Goal: Task Accomplishment & Management: Manage account settings

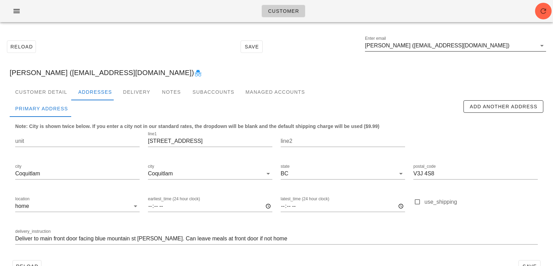
click at [480, 49] on input "[PERSON_NAME] ([EMAIL_ADDRESS][DOMAIN_NAME])" at bounding box center [450, 45] width 171 height 11
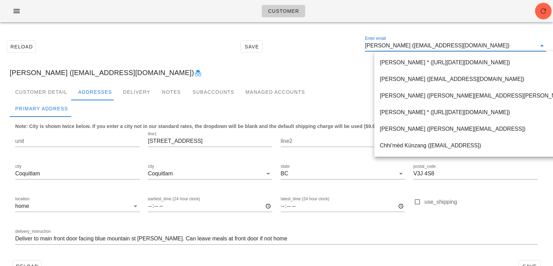
paste input "[EMAIL_ADDRESS][DOMAIN_NAME]"
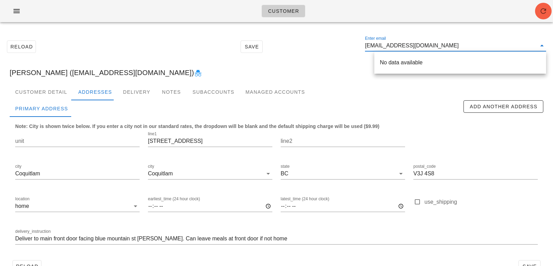
type input "danyafox@gmail.com"
click at [544, 15] on icon "button" at bounding box center [543, 11] width 8 height 8
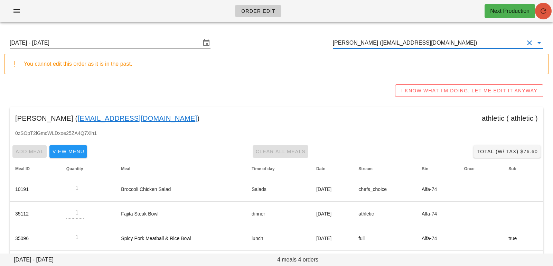
click at [546, 14] on icon "button" at bounding box center [543, 11] width 8 height 8
click at [446, 40] on input "[PERSON_NAME] ([EMAIL_ADDRESS][DOMAIN_NAME])" at bounding box center [428, 42] width 191 height 11
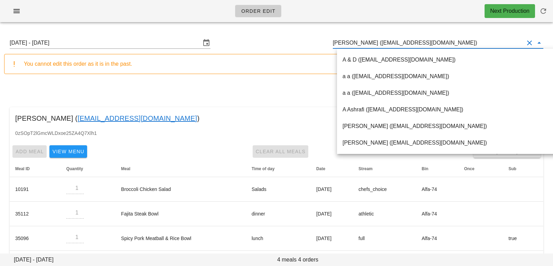
paste input "[EMAIL_ADDRESS][DOMAIN_NAME]"
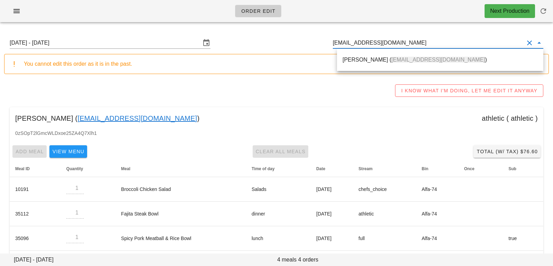
click at [404, 62] on span "danyafox@gmail.com" at bounding box center [438, 60] width 94 height 6
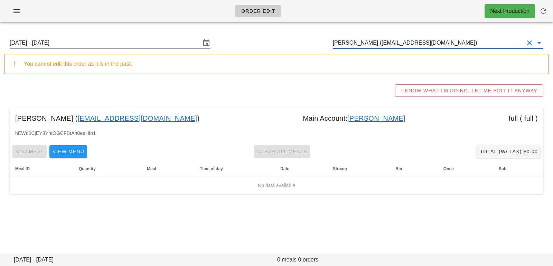
type input "[PERSON_NAME] ([EMAIL_ADDRESS][DOMAIN_NAME])"
click at [140, 42] on input "Sunday August 17 - Saturday August 23" at bounding box center [105, 42] width 191 height 11
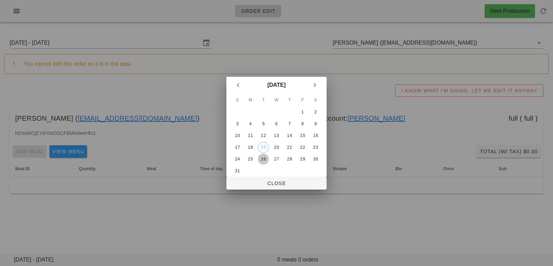
drag, startPoint x: 264, startPoint y: 155, endPoint x: 264, endPoint y: 160, distance: 4.8
click at [264, 156] on div "26" at bounding box center [263, 158] width 11 height 5
click at [262, 180] on span "Close" at bounding box center [276, 183] width 89 height 6
type input "Sunday August 24 - Saturday August 30"
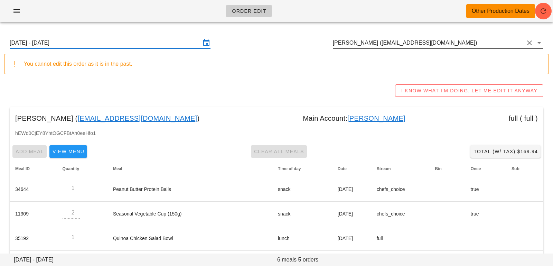
click at [473, 43] on input "Danya Fugman (danyafox@gmail.com)" at bounding box center [428, 42] width 191 height 11
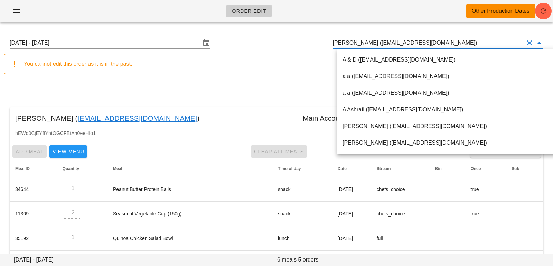
paste input "sunnyeverhart1@icloud.com"
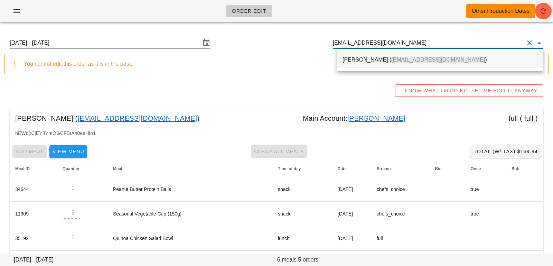
click at [422, 59] on span "sunnyeverhart1@icloud.com" at bounding box center [438, 60] width 94 height 6
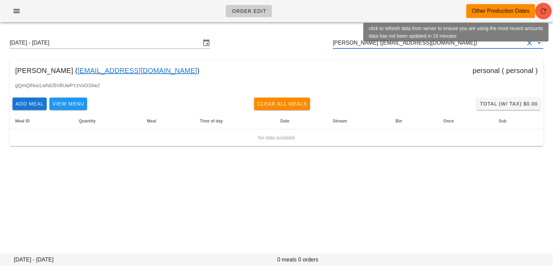
type input "Sunny Yerra (sunnyeverhart1@icloud.com)"
click at [543, 9] on icon "button" at bounding box center [543, 11] width 8 height 8
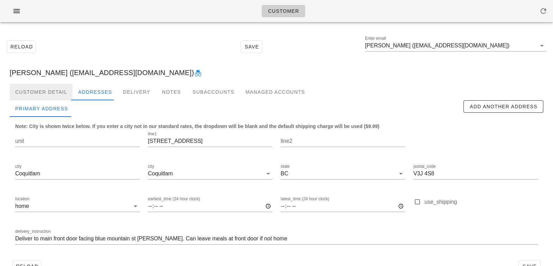
click at [65, 94] on div "Customer Detail" at bounding box center [41, 92] width 63 height 17
click at [59, 92] on div "Customer Detail" at bounding box center [41, 92] width 63 height 17
click at [48, 94] on div "Customer Detail" at bounding box center [41, 92] width 63 height 17
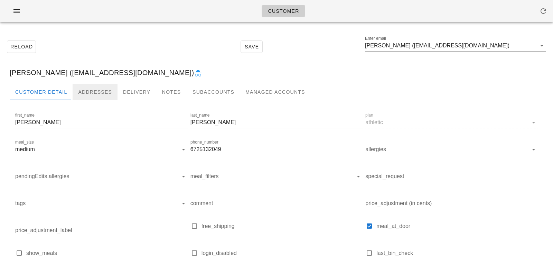
click at [90, 93] on div "Addresses" at bounding box center [95, 92] width 45 height 17
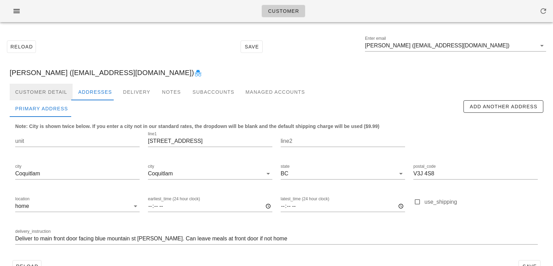
click at [63, 90] on div "Customer Detail" at bounding box center [41, 92] width 63 height 17
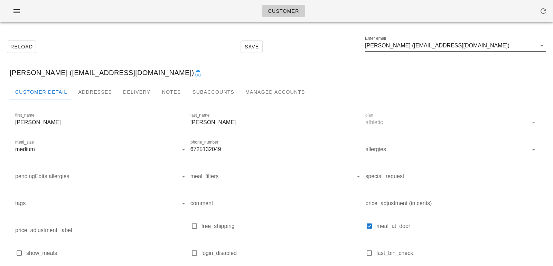
click at [469, 48] on input "Luke Jones (manhappylife@yahoo.ca)" at bounding box center [450, 45] width 171 height 11
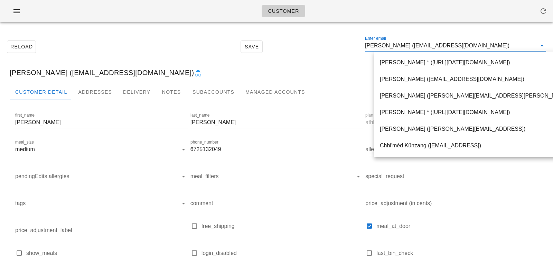
paste input "danyafox@gmail.com"
type input "danyafox@gmail.com"
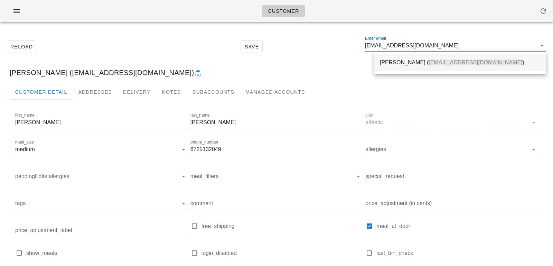
click at [428, 63] on span "danyafox@gmail.com" at bounding box center [475, 62] width 94 height 6
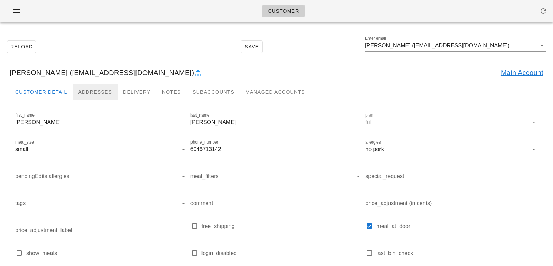
click at [105, 94] on div "Addresses" at bounding box center [95, 92] width 45 height 17
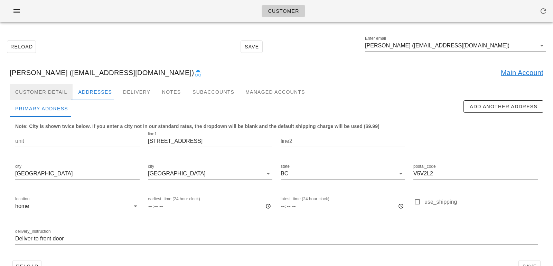
click at [60, 84] on div "Customer Detail" at bounding box center [41, 92] width 63 height 17
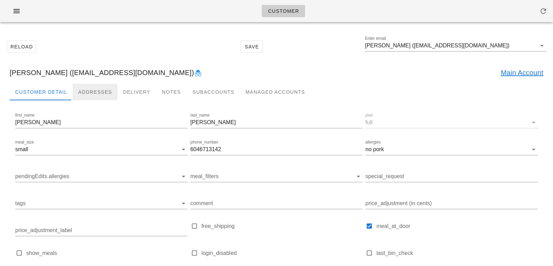
click at [80, 91] on div "Addresses" at bounding box center [95, 92] width 45 height 17
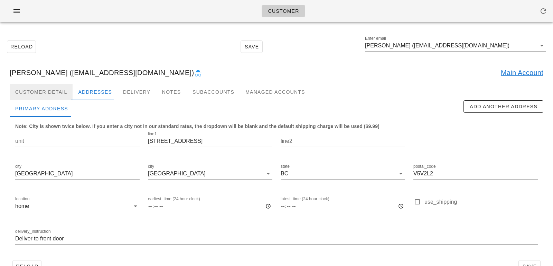
click at [64, 90] on div "Customer Detail" at bounding box center [41, 92] width 63 height 17
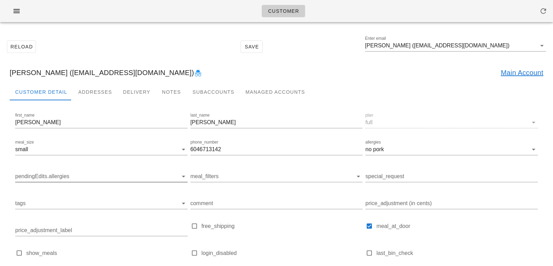
click at [86, 173] on input "pendingEdits.allergies" at bounding box center [95, 176] width 161 height 11
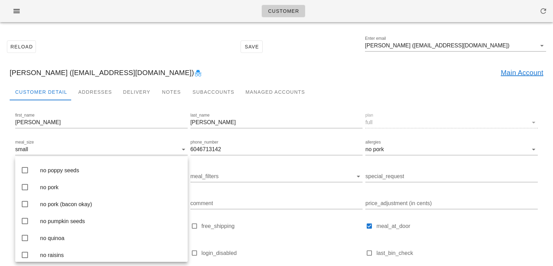
scroll to position [1236, 0]
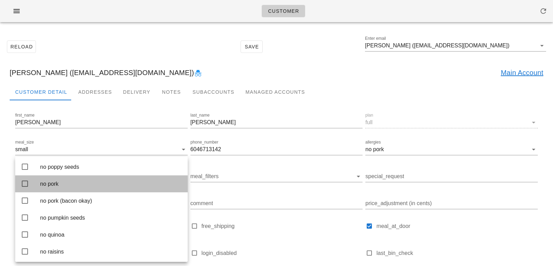
click at [77, 187] on div "no pork" at bounding box center [111, 183] width 142 height 7
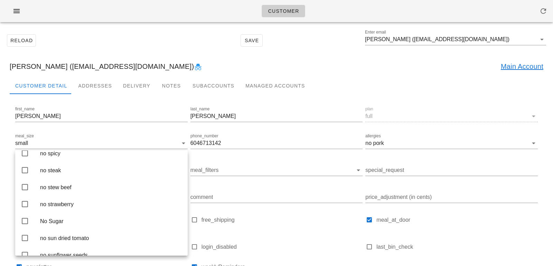
scroll to position [1626, 0]
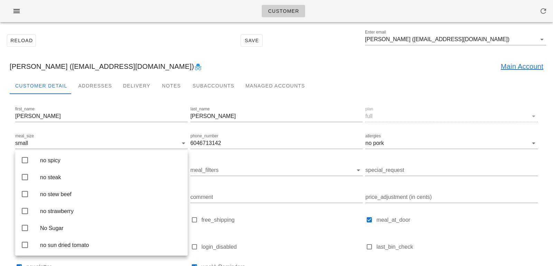
click at [91, 117] on div "no shellfish" at bounding box center [111, 109] width 142 height 15
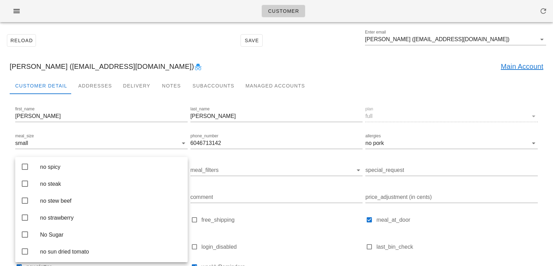
click at [157, 49] on div "Reload Save Enter email Danya Fugman (danyafox@gmail.com)" at bounding box center [276, 41] width 544 height 30
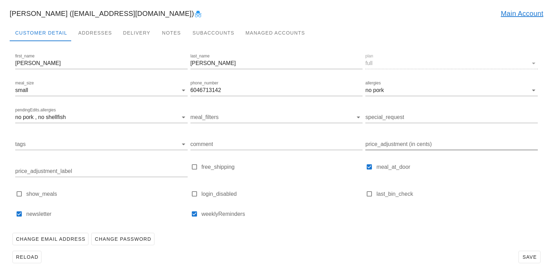
scroll to position [68, 0]
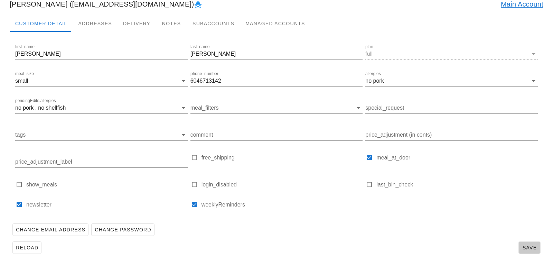
click at [530, 247] on span "Save" at bounding box center [529, 247] width 16 height 6
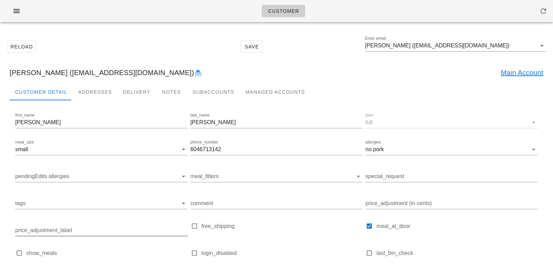
click at [119, 178] on input "pendingEdits.allergies" at bounding box center [95, 176] width 161 height 11
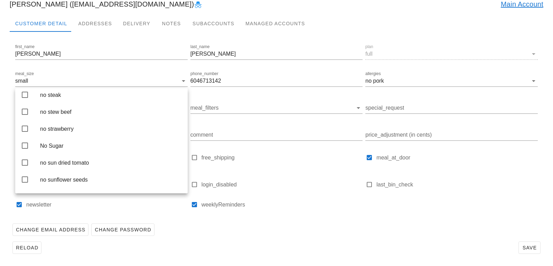
scroll to position [1598, 0]
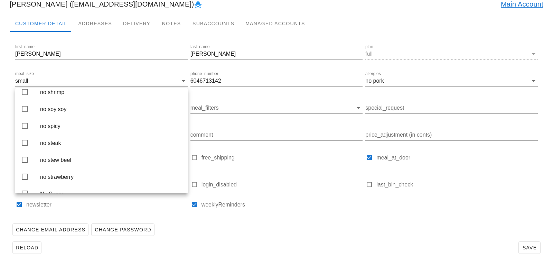
click at [79, 78] on div "no shellfish" at bounding box center [111, 75] width 142 height 7
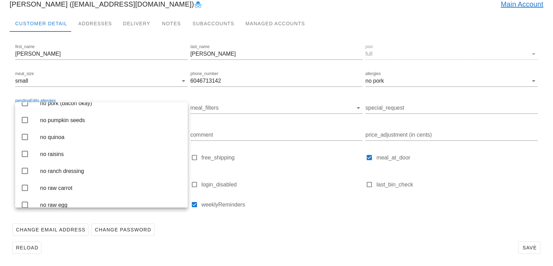
scroll to position [1279, 0]
click at [93, 90] on div "no pork" at bounding box center [111, 87] width 142 height 7
click at [161, 9] on div "Danya Fugman (danyafox@gmail.com) Main Account" at bounding box center [276, 4] width 544 height 22
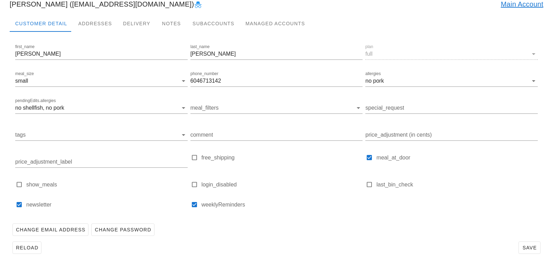
click at [331, 233] on div "Change Email Address Change Password" at bounding box center [276, 229] width 533 height 18
click at [525, 246] on span "Save" at bounding box center [529, 247] width 16 height 6
click at [101, 25] on div "Addresses" at bounding box center [95, 23] width 45 height 17
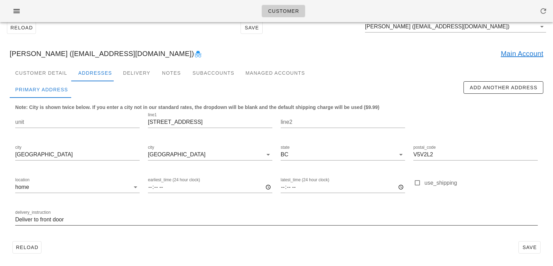
scroll to position [19, 0]
click at [523, 248] on span "Save" at bounding box center [529, 247] width 16 height 6
click at [189, 71] on div "Subaccounts" at bounding box center [213, 73] width 53 height 17
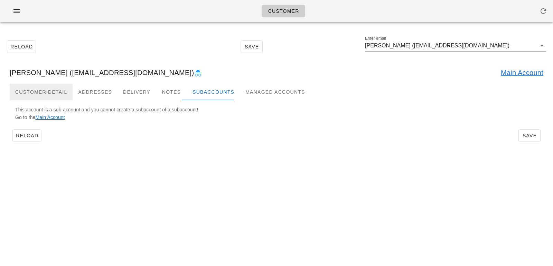
click at [52, 91] on div "Customer Detail" at bounding box center [41, 92] width 63 height 17
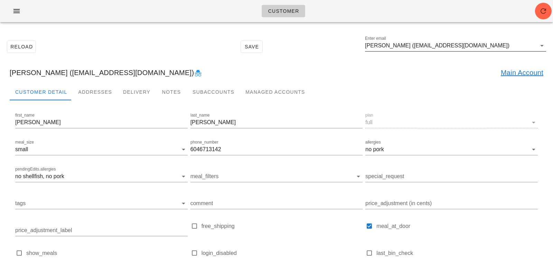
click at [479, 46] on input "[PERSON_NAME] ([EMAIL_ADDRESS][DOMAIN_NAME])" at bounding box center [450, 45] width 171 height 11
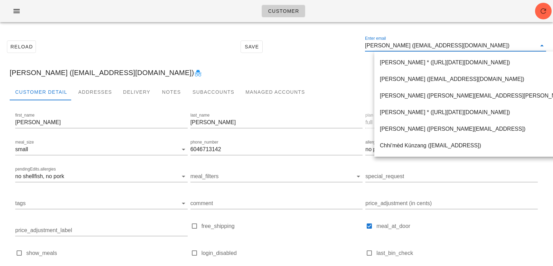
paste input "[EMAIL_ADDRESS][DOMAIN_NAME]"
type input "[EMAIL_ADDRESS][DOMAIN_NAME]"
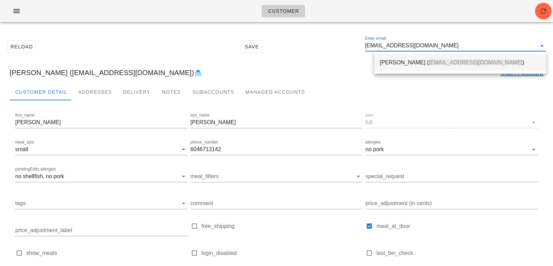
click at [394, 60] on div "[PERSON_NAME] ( [EMAIL_ADDRESS][DOMAIN_NAME] )" at bounding box center [460, 62] width 161 height 7
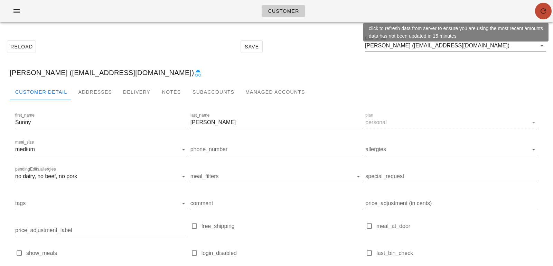
click at [542, 18] on button "button" at bounding box center [543, 11] width 17 height 17
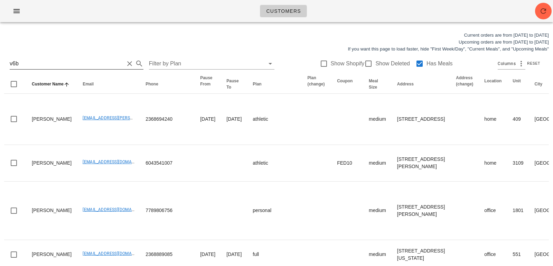
click at [125, 65] on button "Clear Search for customer" at bounding box center [129, 63] width 8 height 8
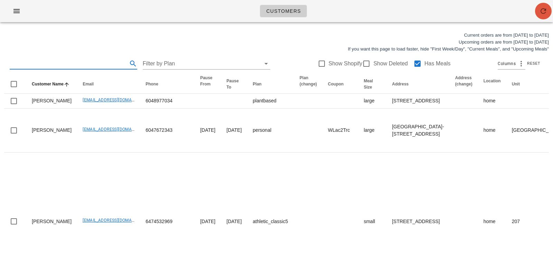
click at [544, 11] on icon "button" at bounding box center [543, 11] width 8 height 8
click at [98, 63] on input "text" at bounding box center [68, 63] width 116 height 11
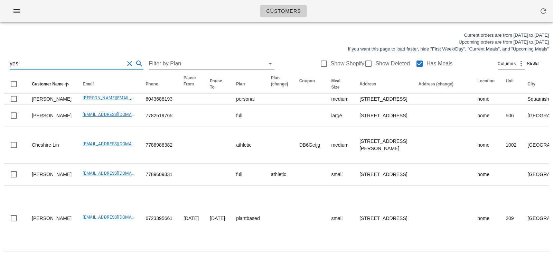
type input "yes!"
click at [163, 41] on div "Current orders are from [DATE] to [DATE] Upcoming orders are from [DATE] to [DA…" at bounding box center [276, 42] width 553 height 29
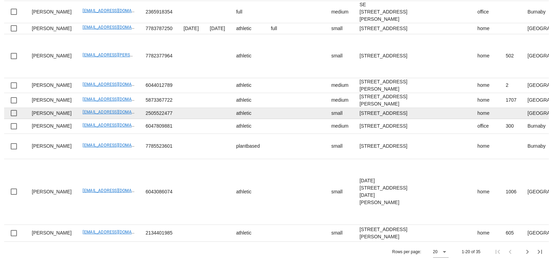
scroll to position [1037, 0]
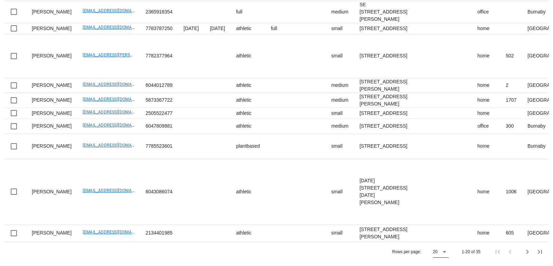
click at [434, 255] on div "20" at bounding box center [436, 251] width 6 height 11
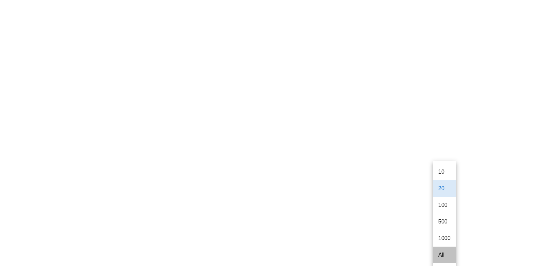
click at [441, 255] on div "All" at bounding box center [444, 254] width 12 height 15
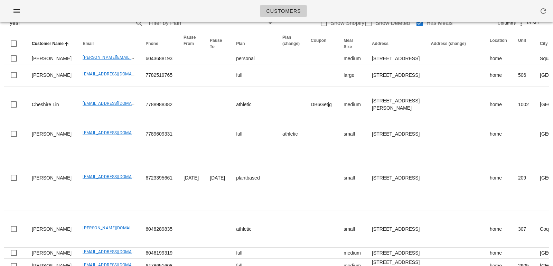
scroll to position [0, 0]
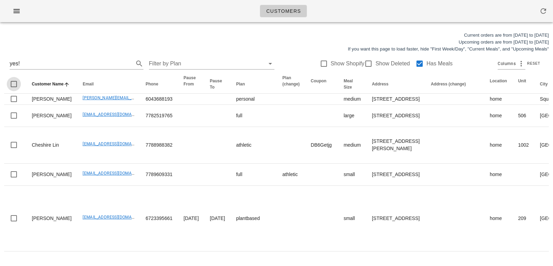
click at [16, 87] on div at bounding box center [14, 84] width 12 height 12
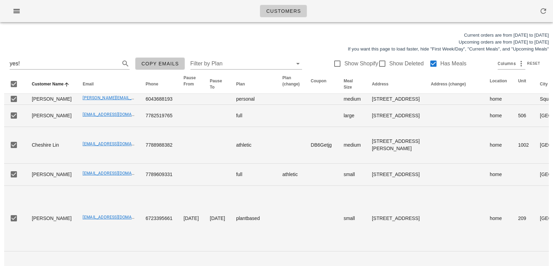
click at [156, 64] on span "Copy Emails" at bounding box center [160, 64] width 38 height 6
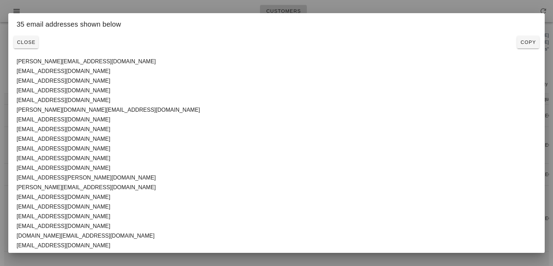
drag, startPoint x: 74, startPoint y: 232, endPoint x: 12, endPoint y: 63, distance: 179.8
click at [12, 63] on div "[PERSON_NAME][EMAIL_ADDRESS][DOMAIN_NAME] [EMAIL_ADDRESS][DOMAIN_NAME] [EMAIL_A…" at bounding box center [276, 230] width 536 height 357
click at [30, 47] on button "Close" at bounding box center [26, 42] width 25 height 12
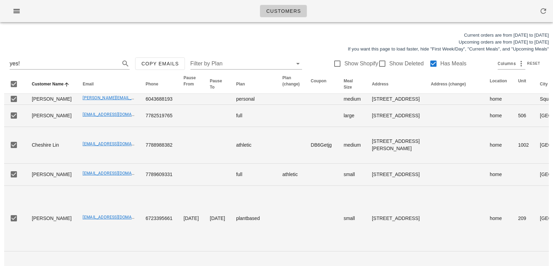
drag, startPoint x: 109, startPoint y: 61, endPoint x: 87, endPoint y: 3, distance: 62.2
click at [112, 61] on button "Clear Search for customer" at bounding box center [116, 63] width 8 height 8
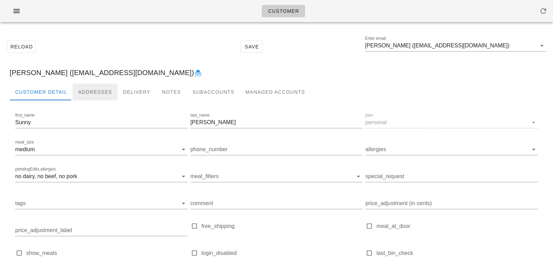
click at [97, 86] on div "Addresses" at bounding box center [95, 92] width 45 height 17
